Goal: Find specific page/section: Find specific page/section

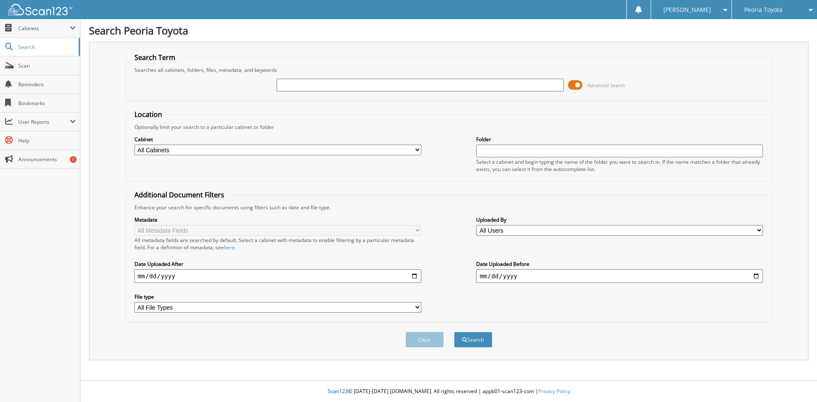
click at [378, 85] on input "text" at bounding box center [420, 85] width 287 height 13
type input "PT2985"
click at [454, 332] on button "Search" at bounding box center [473, 340] width 38 height 16
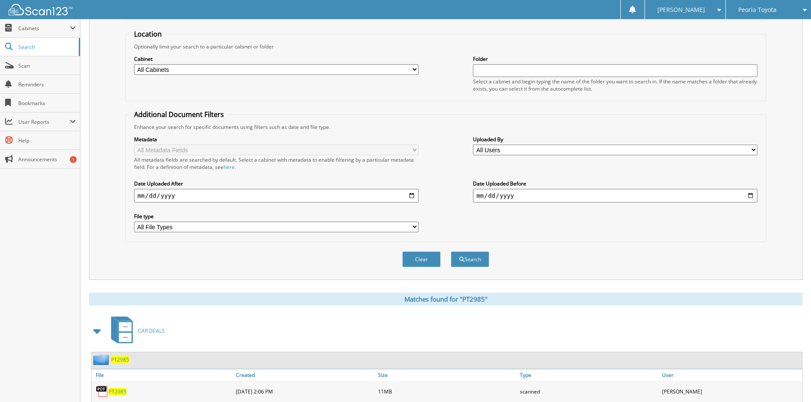
scroll to position [213, 0]
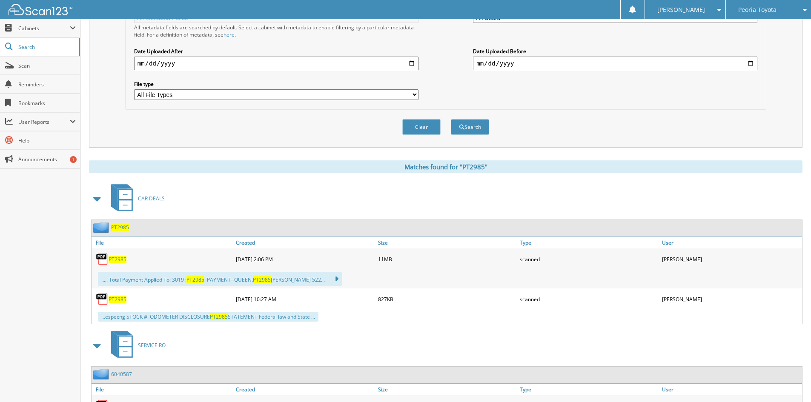
click at [117, 260] on span "PT2985" at bounding box center [118, 259] width 18 height 7
